Goal: Task Accomplishment & Management: Manage account settings

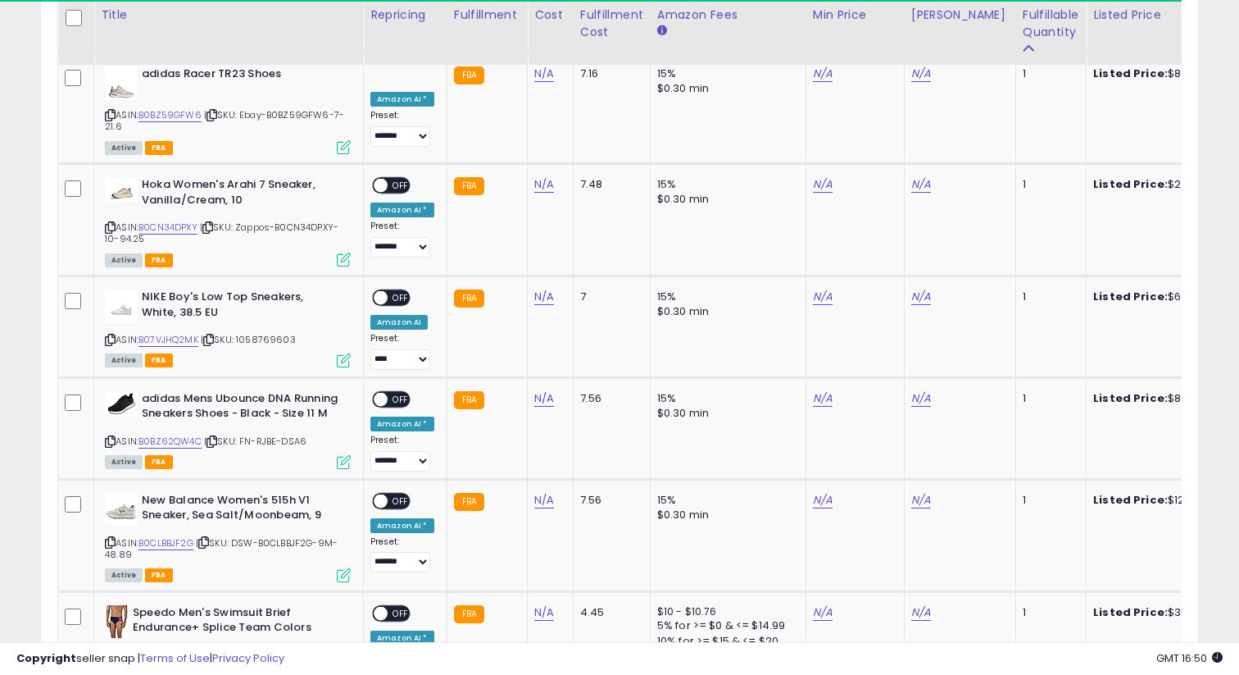
scroll to position [336, 670]
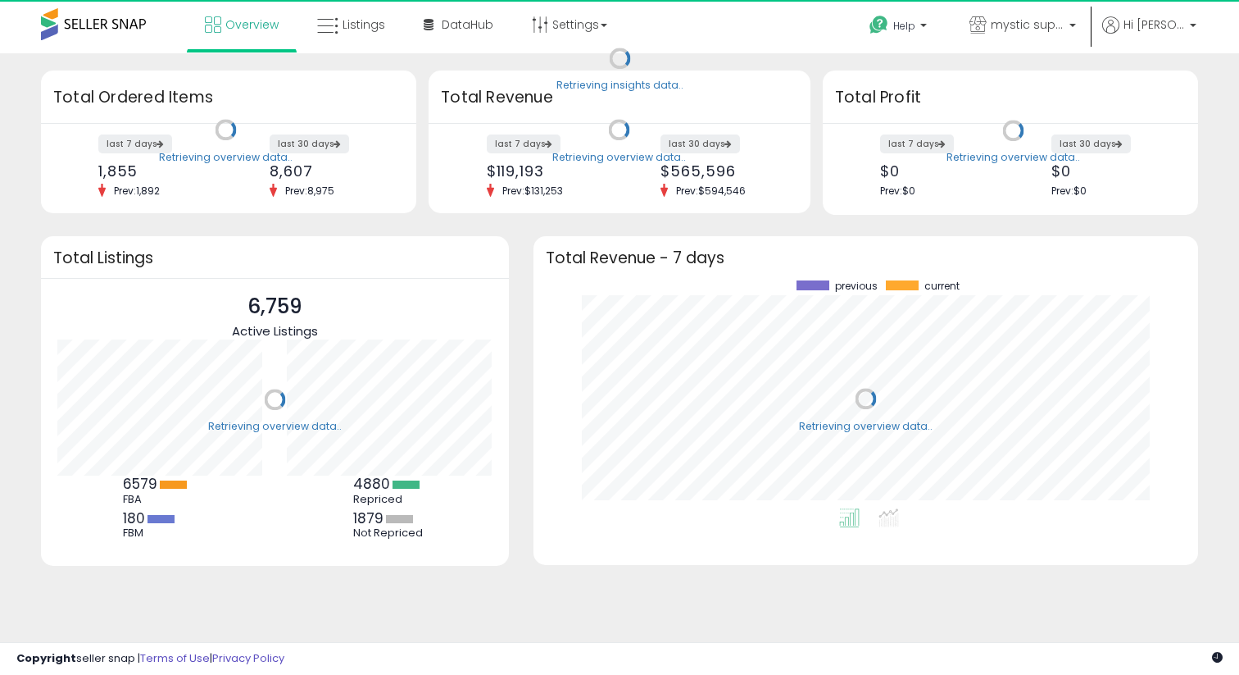
scroll to position [228, 632]
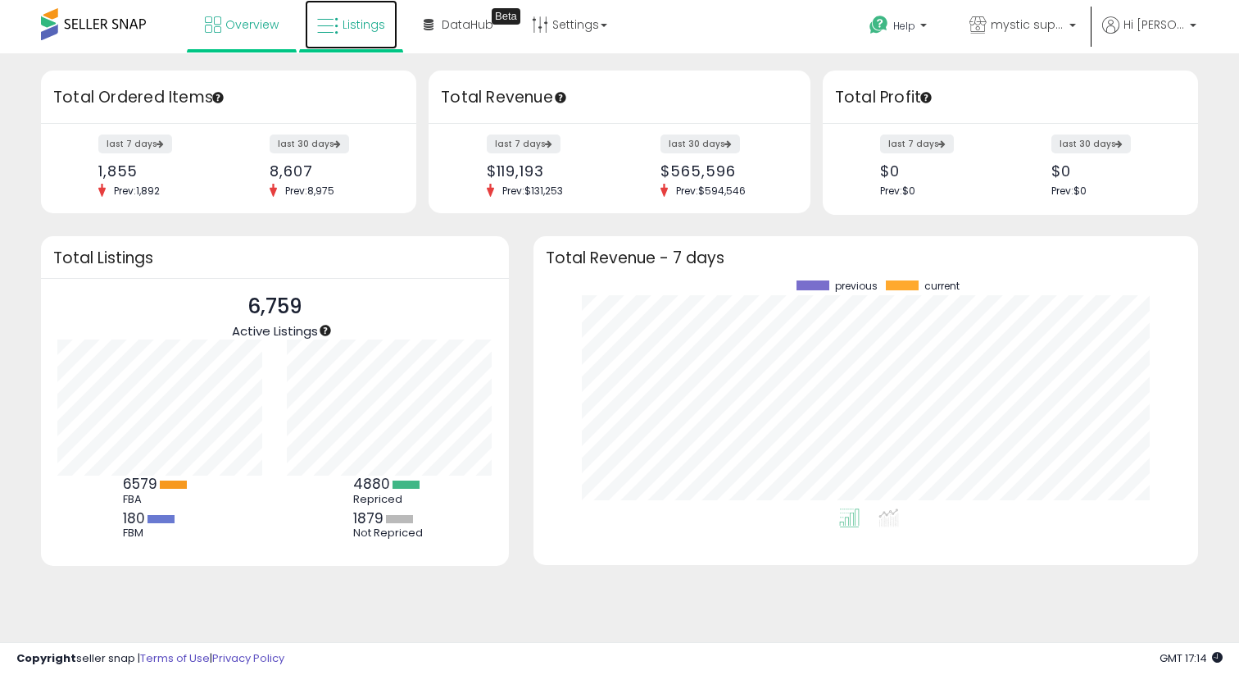
click at [315, 26] on link "Listings" at bounding box center [351, 24] width 93 height 49
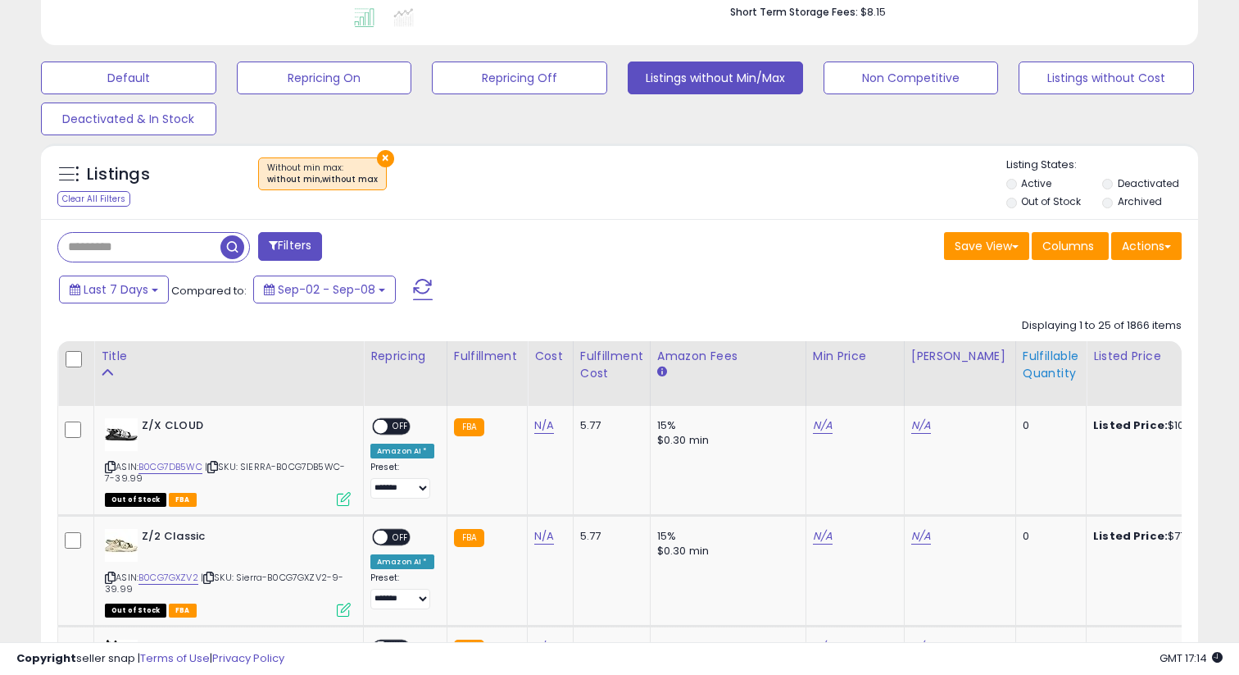
click at [1023, 354] on div "Fulfillable Quantity" at bounding box center [1051, 365] width 57 height 34
